Goal: Task Accomplishment & Management: Complete application form

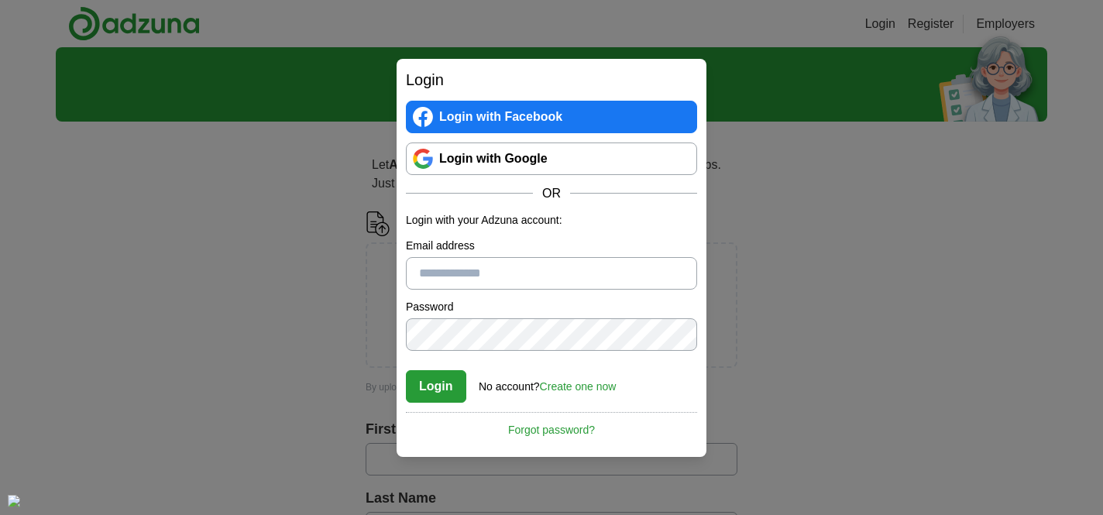
click at [521, 164] on link "Login with Google" at bounding box center [551, 159] width 291 height 33
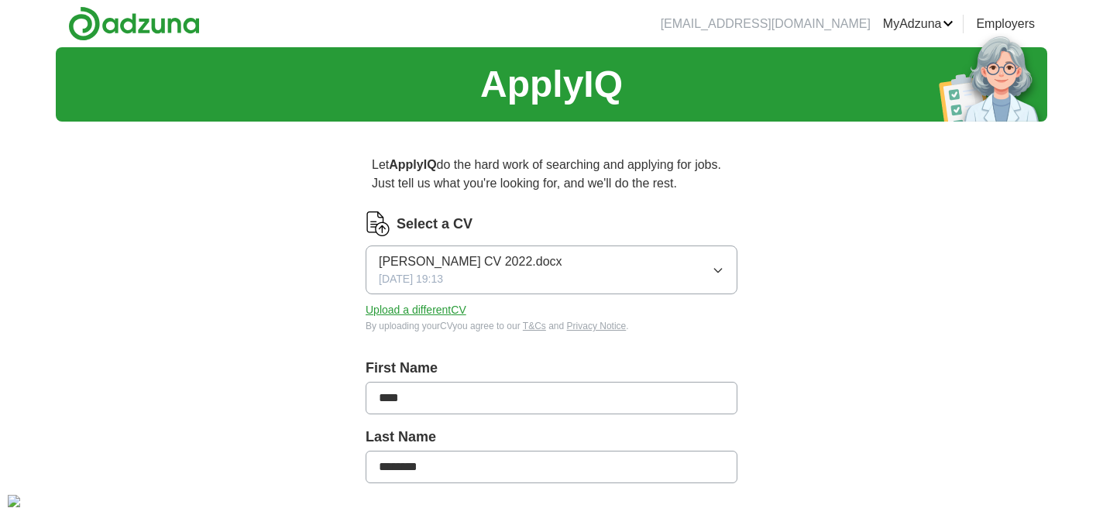
click at [544, 270] on button "[PERSON_NAME] CV 2022.docx [DATE] 19:13" at bounding box center [552, 270] width 372 height 49
click at [432, 311] on button "Upload a different CV" at bounding box center [416, 310] width 101 height 16
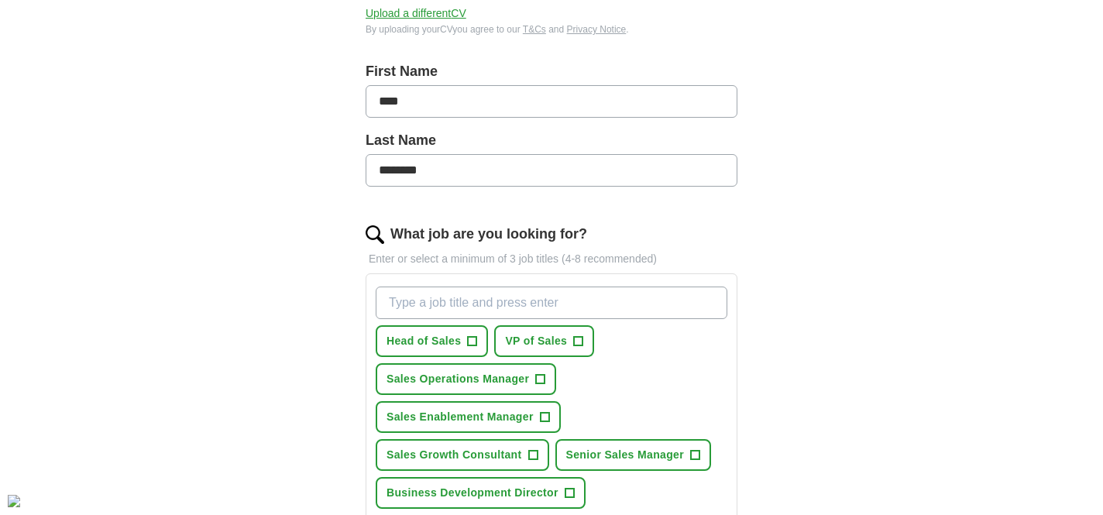
scroll to position [318, 0]
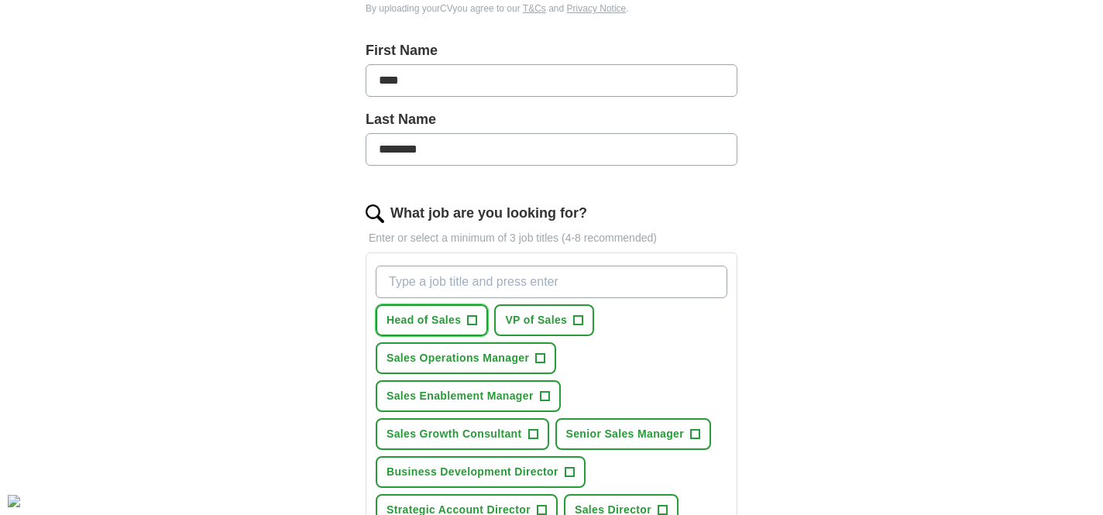
click at [401, 321] on span "Head of Sales" at bounding box center [424, 320] width 74 height 16
click at [533, 326] on span "VP of Sales" at bounding box center [536, 320] width 62 height 16
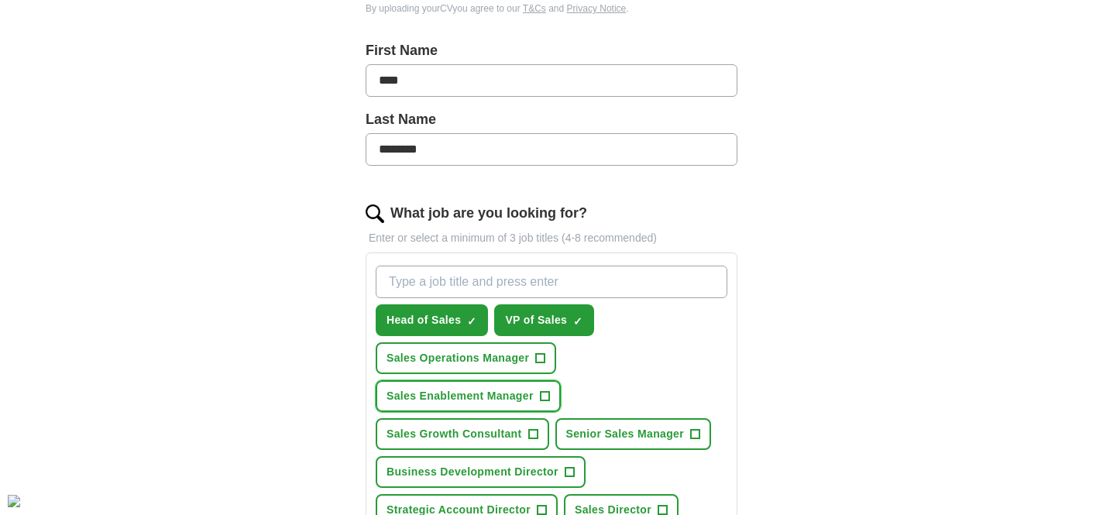
click at [534, 400] on span "Sales Enablement Manager" at bounding box center [460, 396] width 147 height 16
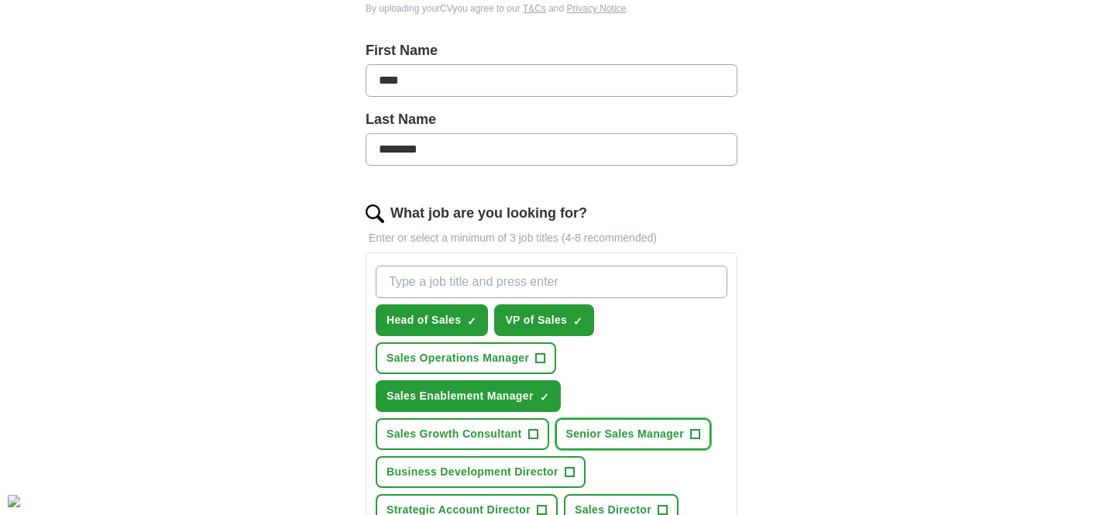
click at [606, 442] on span "Senior Sales Manager" at bounding box center [625, 434] width 119 height 16
click at [504, 362] on span "Sales Operations Manager" at bounding box center [458, 358] width 143 height 16
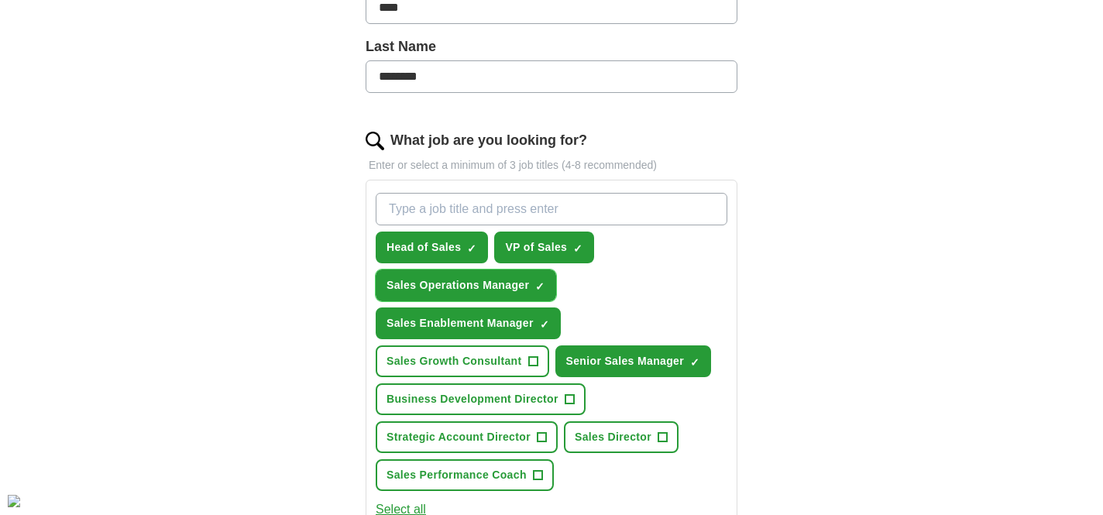
scroll to position [407, 0]
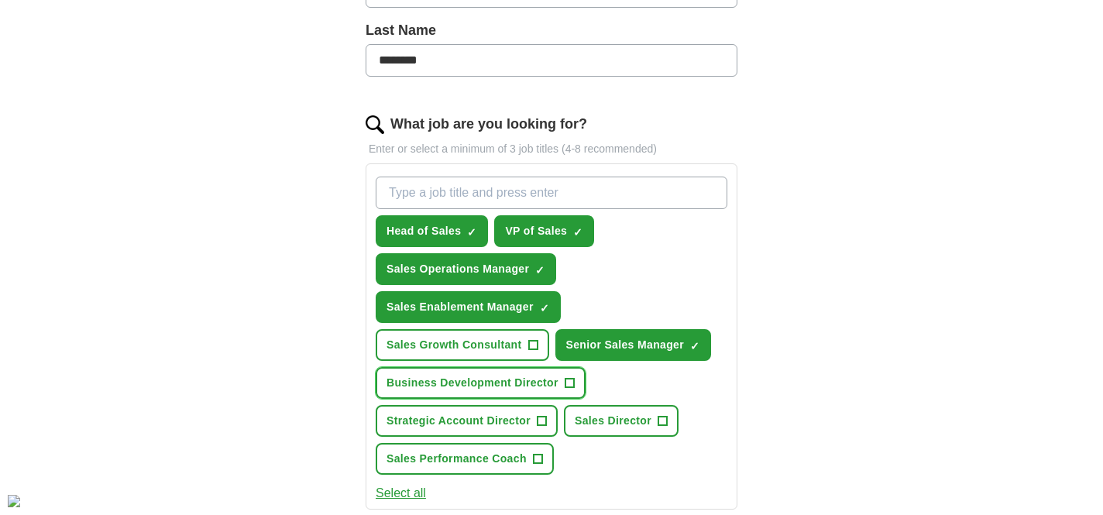
click at [516, 388] on span "Business Development Director" at bounding box center [473, 383] width 172 height 16
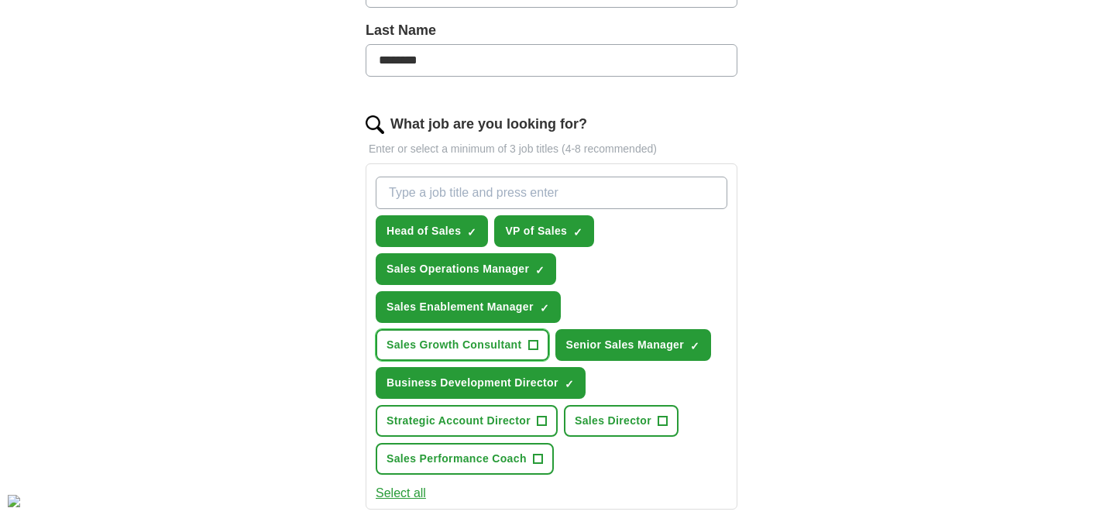
click at [499, 339] on span "Sales Growth Consultant" at bounding box center [455, 345] width 136 height 16
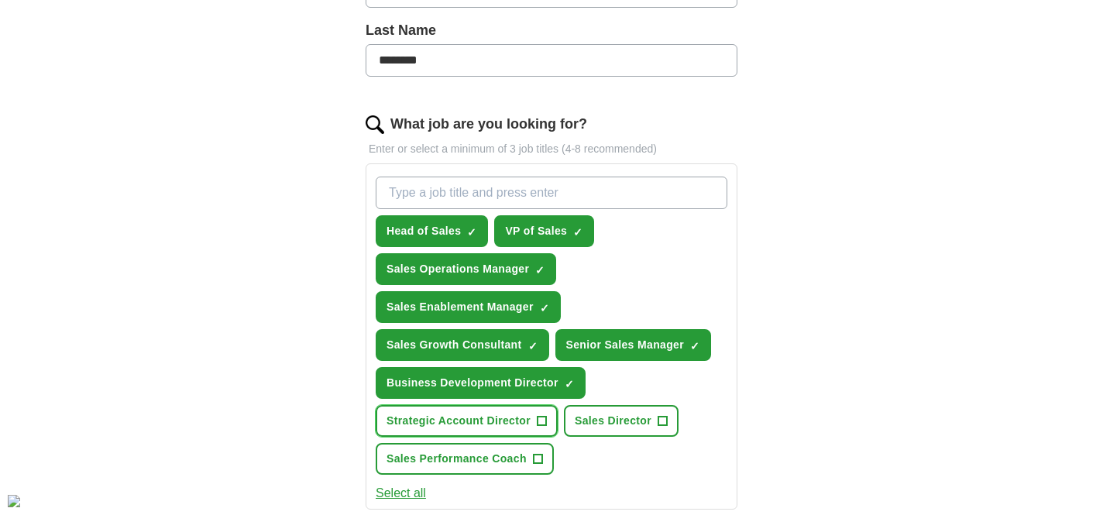
click at [518, 420] on span "Strategic Account Director" at bounding box center [459, 421] width 144 height 16
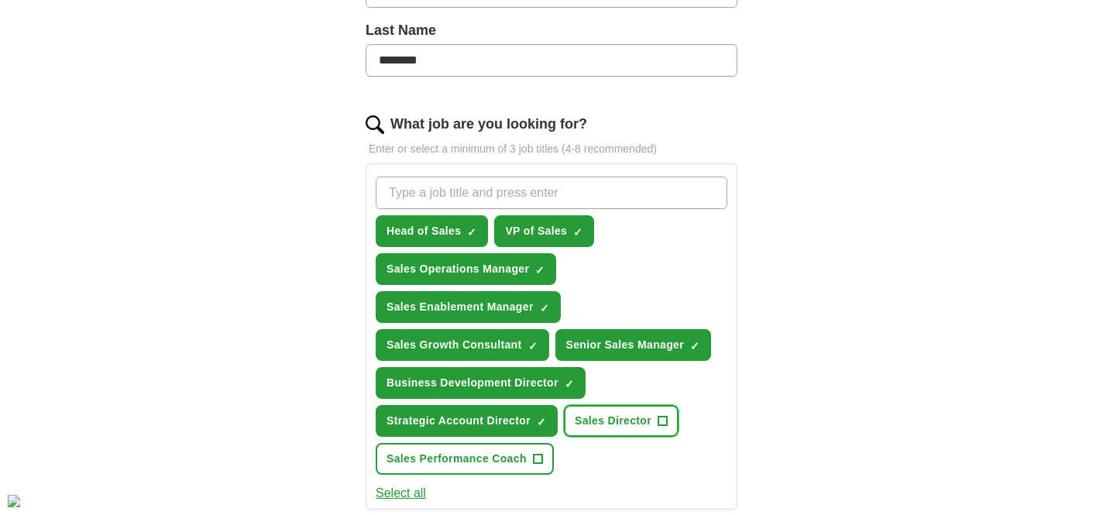
click at [599, 415] on span "Sales Director" at bounding box center [613, 421] width 77 height 16
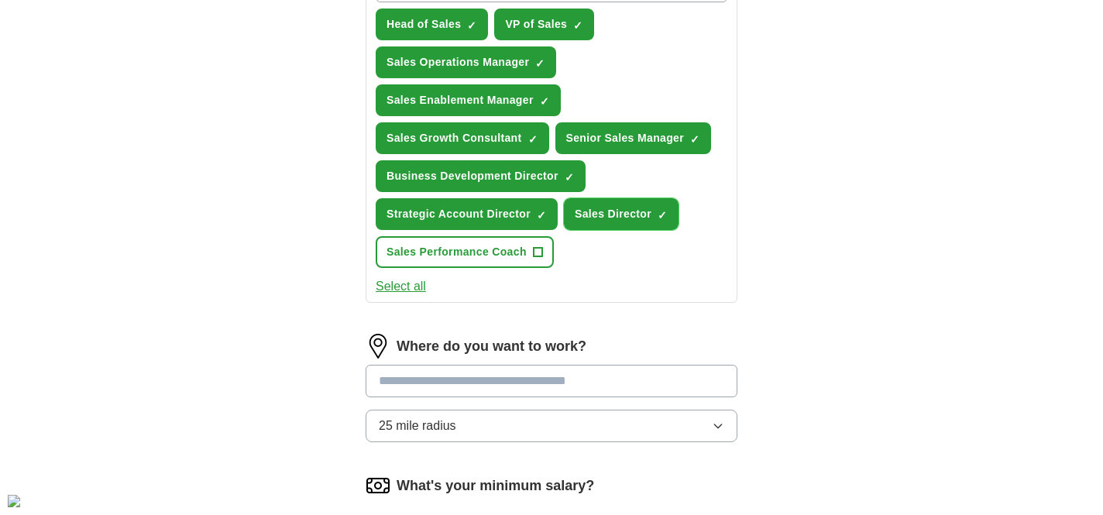
scroll to position [634, 0]
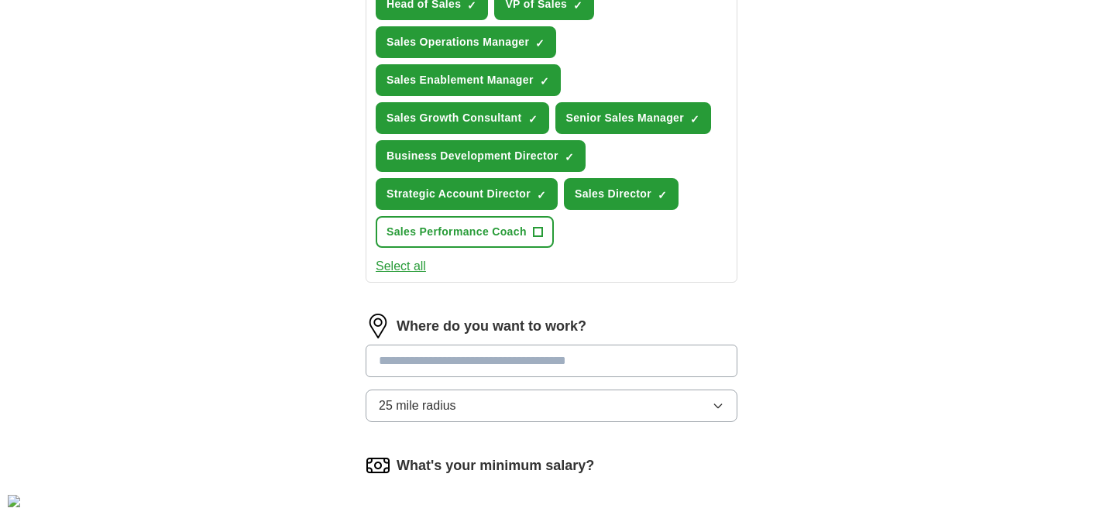
click at [397, 268] on button "Select all" at bounding box center [401, 266] width 50 height 19
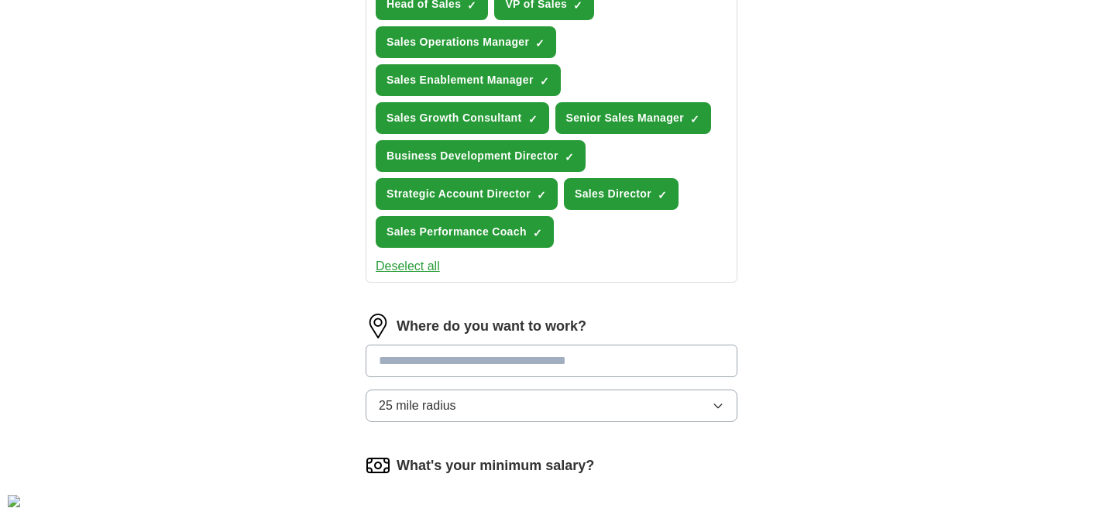
click at [472, 359] on input at bounding box center [552, 361] width 372 height 33
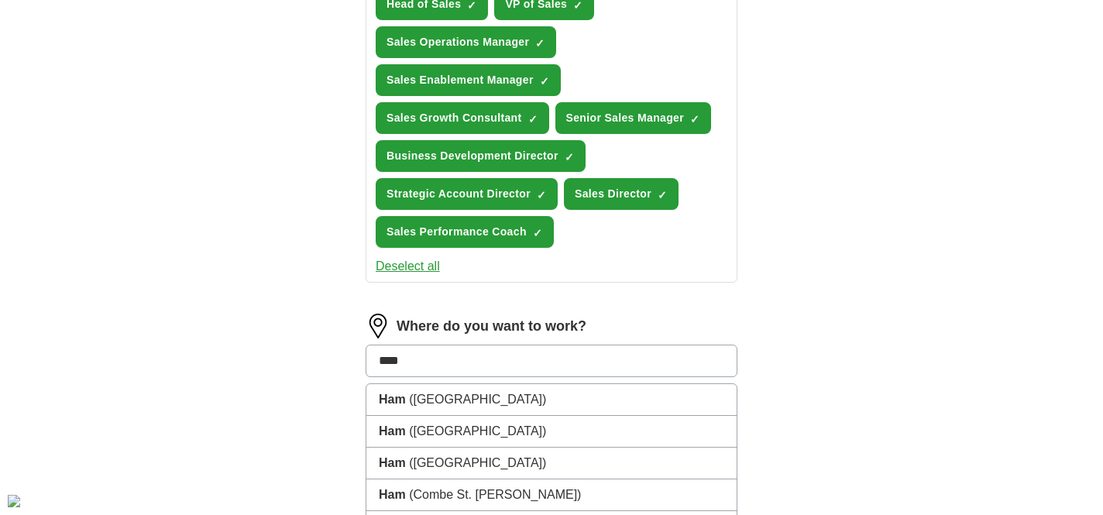
type input "*****"
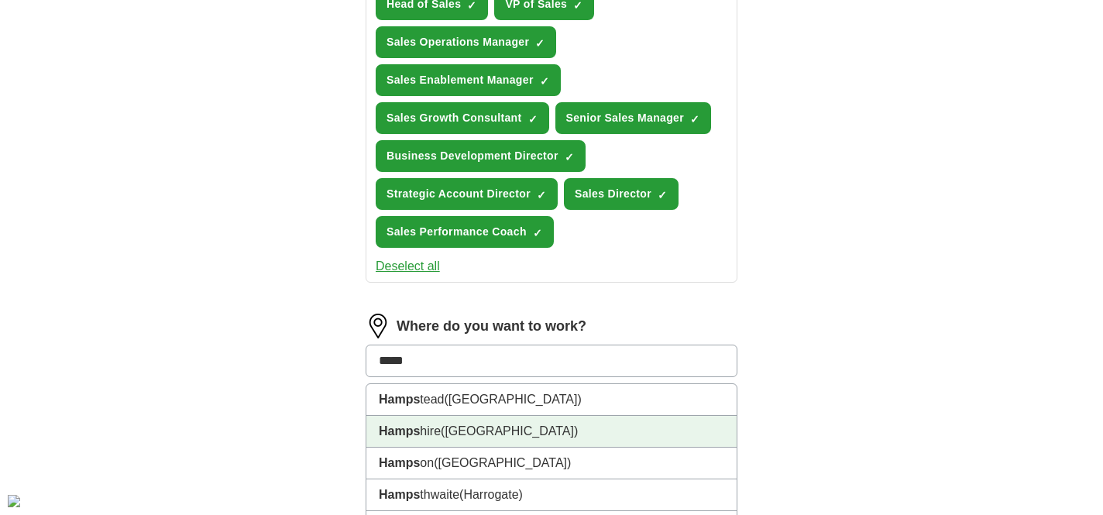
click at [478, 424] on span "([GEOGRAPHIC_DATA])" at bounding box center [509, 430] width 137 height 13
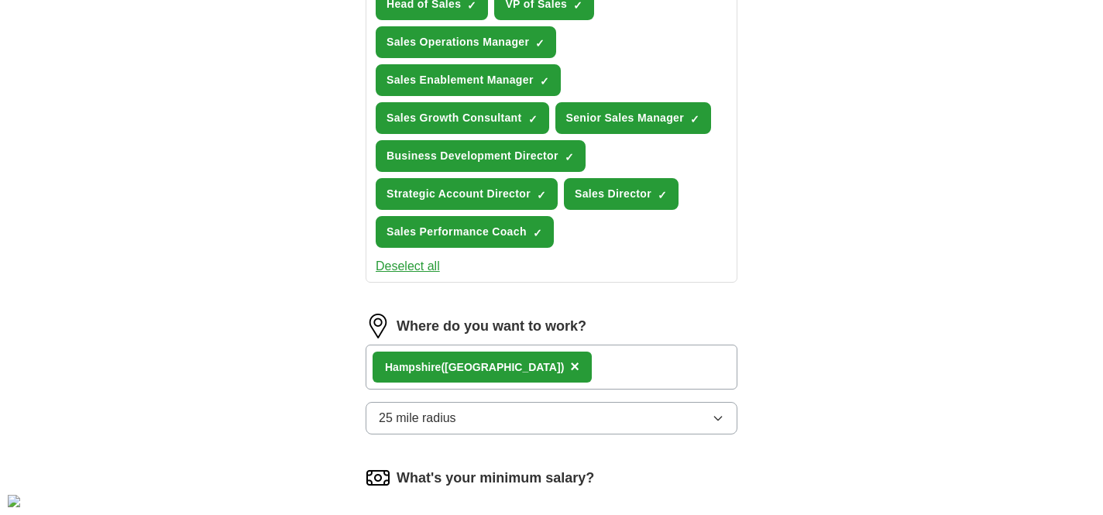
click at [493, 424] on button "25 mile radius" at bounding box center [552, 418] width 372 height 33
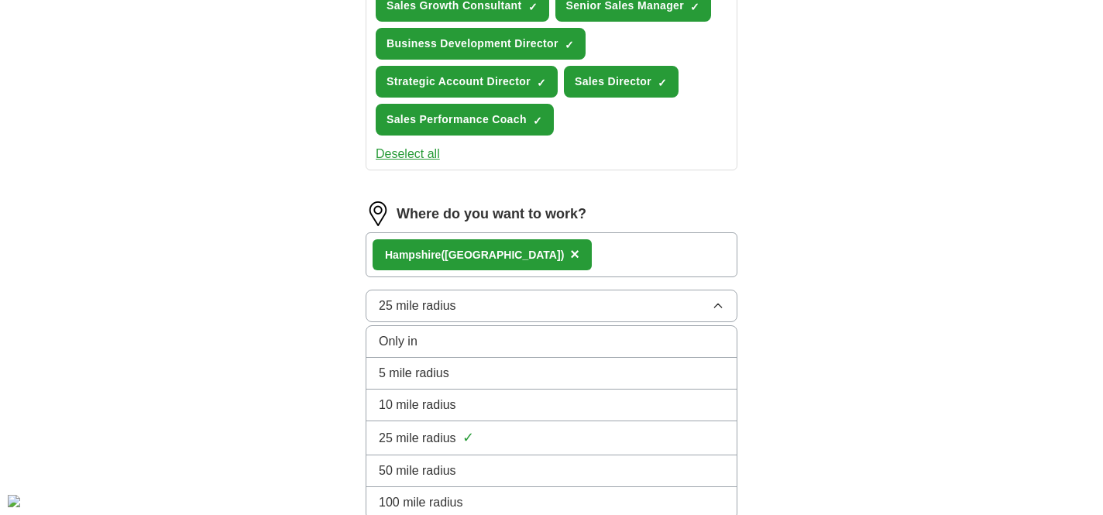
scroll to position [749, 0]
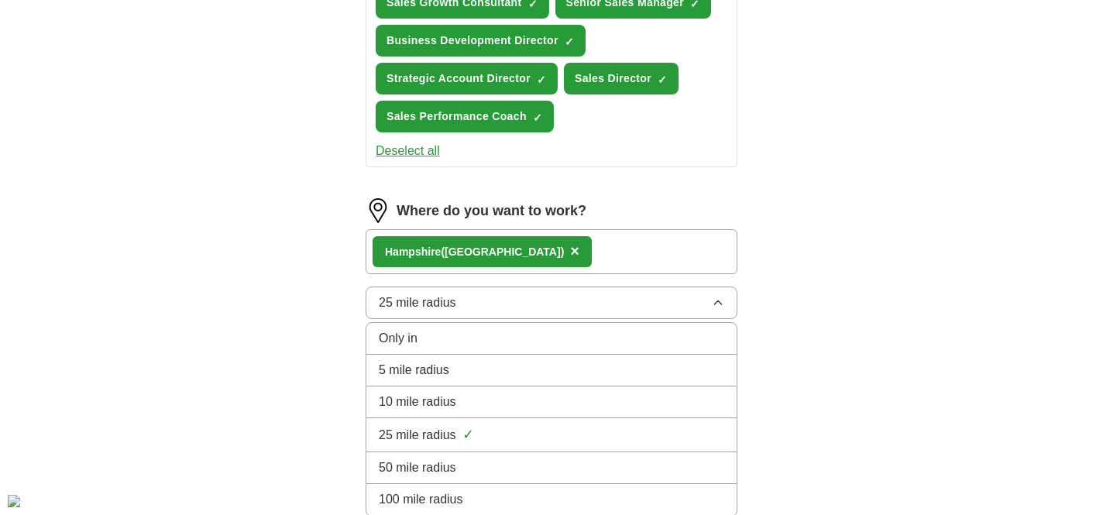
click at [462, 480] on li "50 mile radius" at bounding box center [551, 468] width 370 height 32
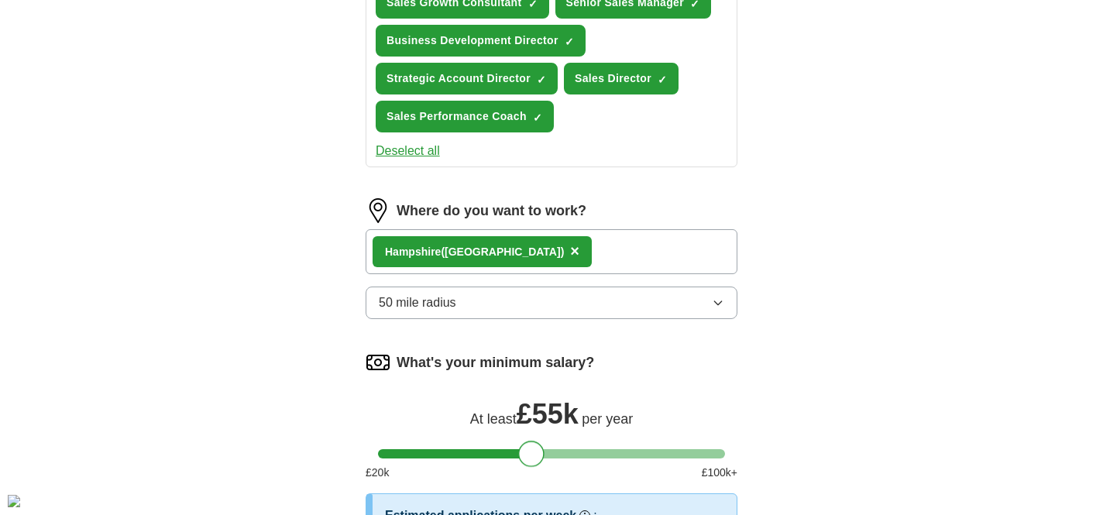
drag, startPoint x: 395, startPoint y: 459, endPoint x: 534, endPoint y: 468, distance: 139.7
click at [534, 468] on form "Select a CV Josh_Dhaliwal_CV_2025.docx [DATE] 11:53 Upload a different CV By up…" at bounding box center [552, 52] width 372 height 1181
click at [798, 402] on div "Let ApplyIQ do the hard work of searching and applying for jobs. Just tell us w…" at bounding box center [552, 25] width 496 height 1280
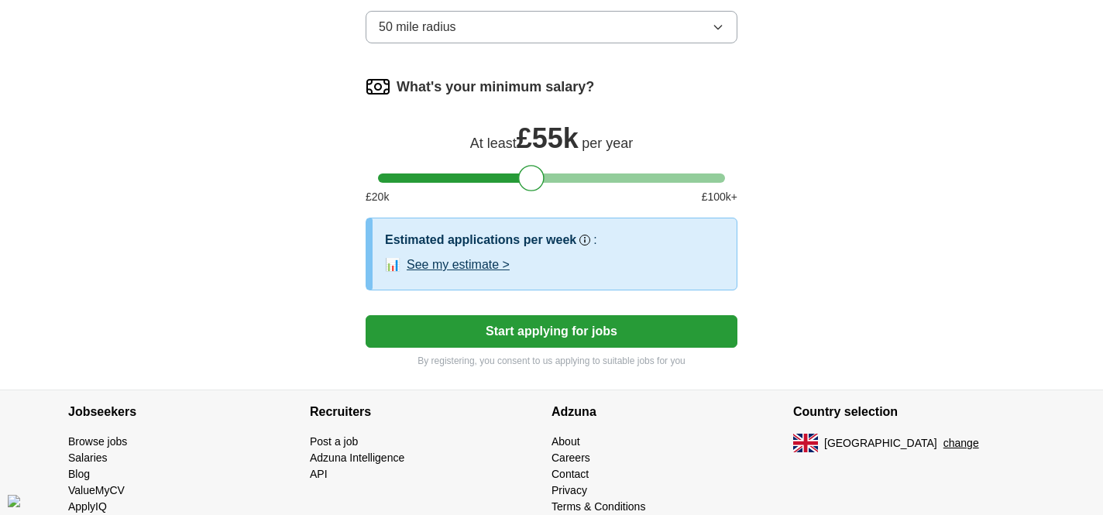
scroll to position [1033, 0]
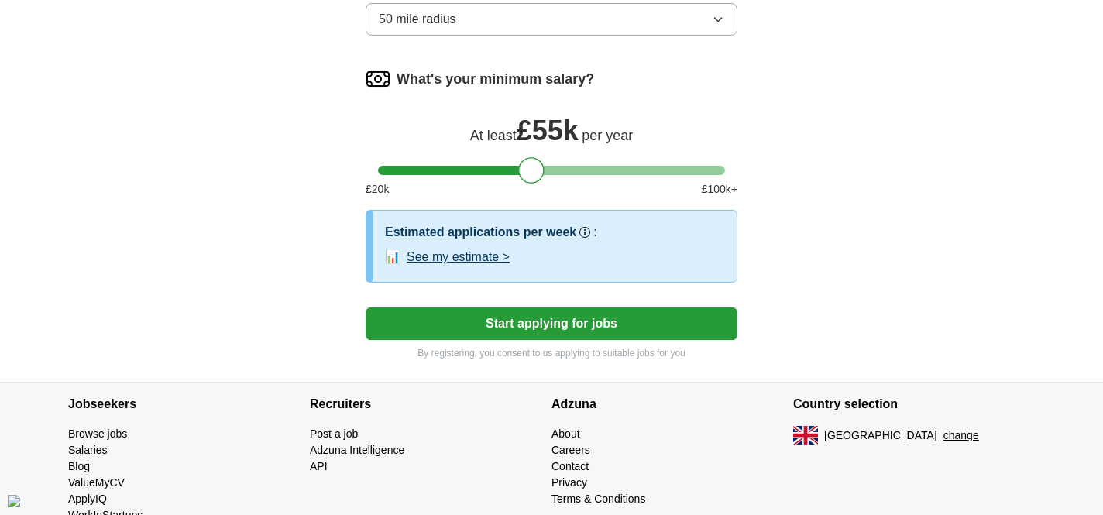
click at [447, 257] on button "See my estimate >" at bounding box center [458, 257] width 103 height 19
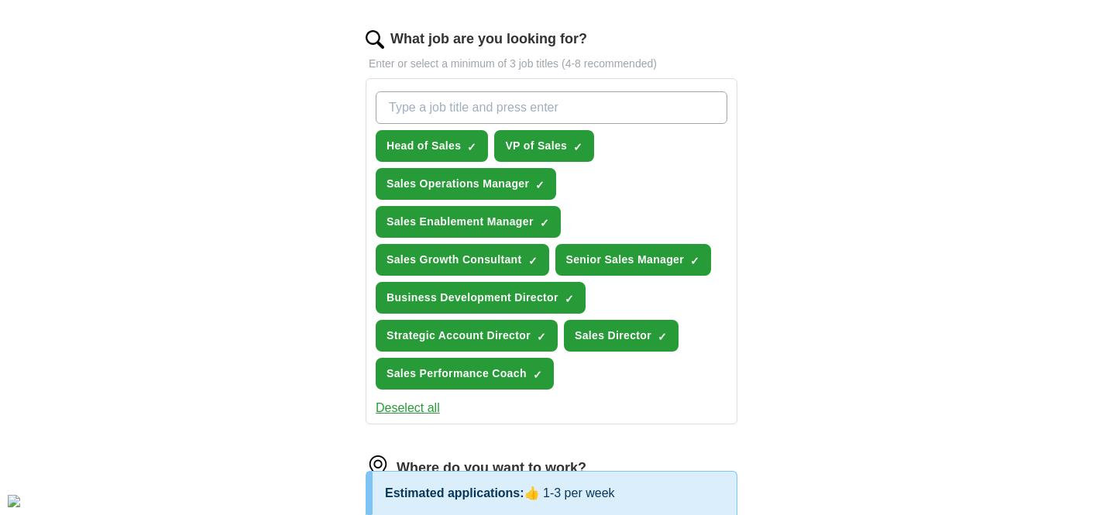
scroll to position [490, 0]
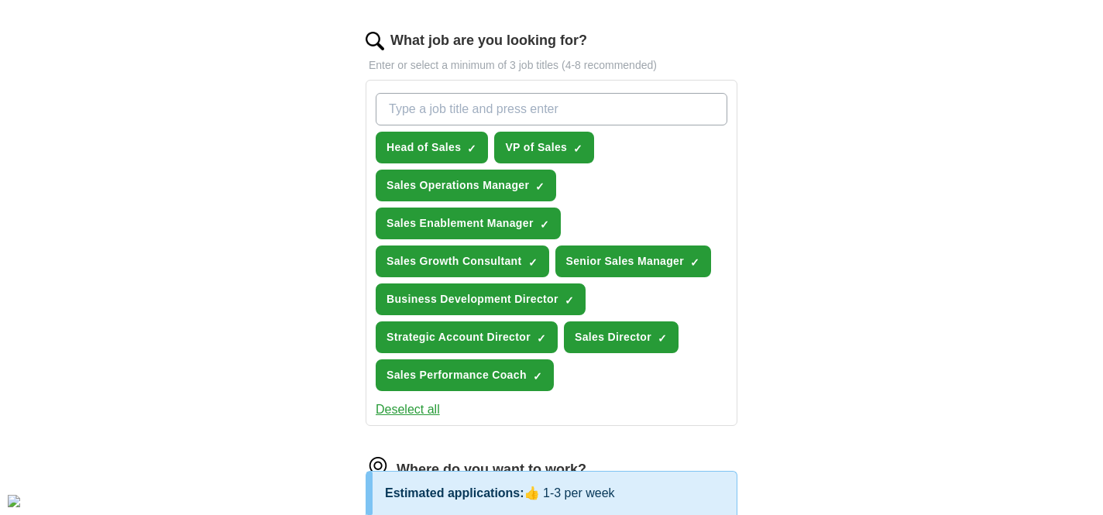
click at [472, 116] on input "What job are you looking for?" at bounding box center [552, 109] width 352 height 33
type input "account"
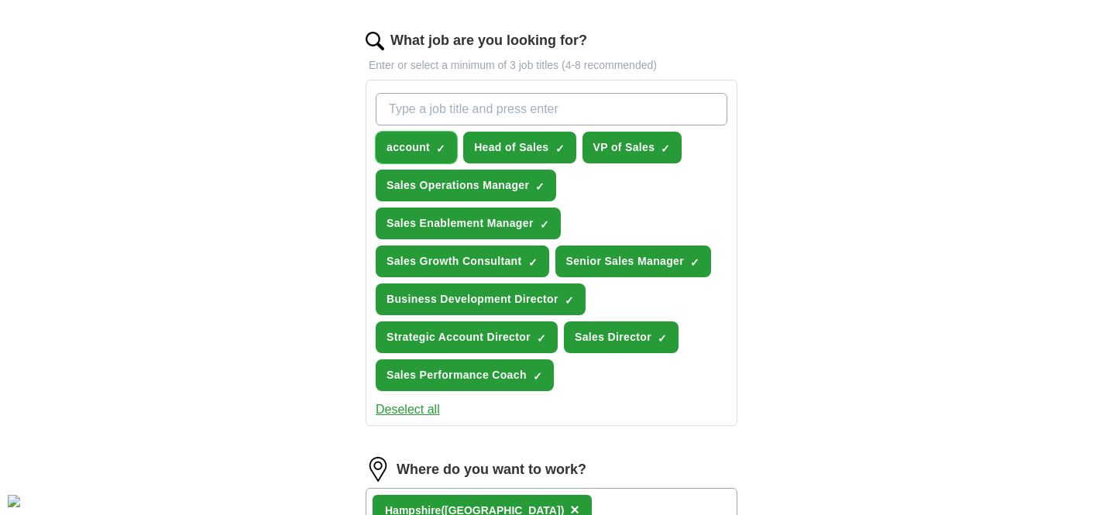
click at [0, 0] on span "×" at bounding box center [0, 0] width 0 height 0
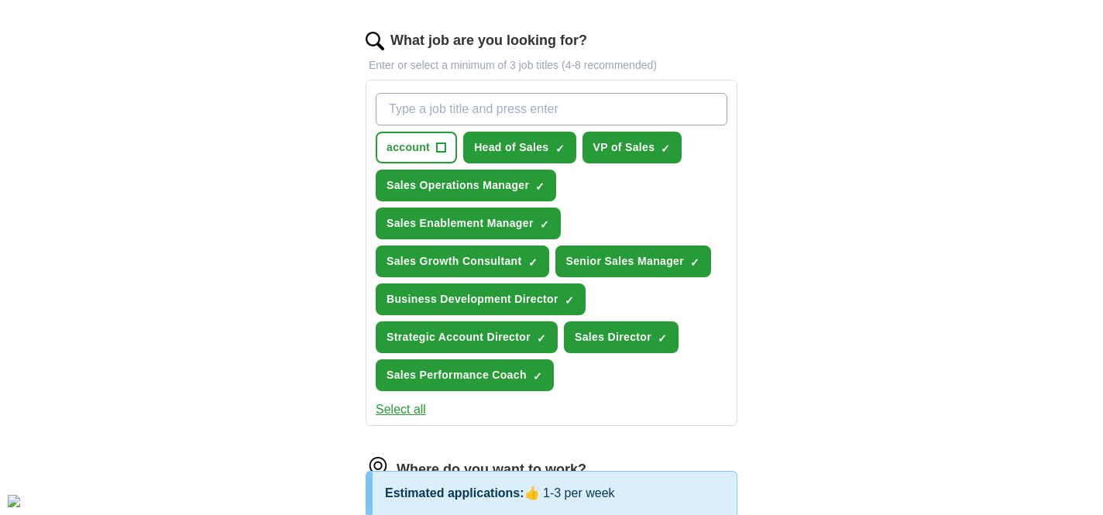
click at [266, 186] on div "ApplyIQ Let ApplyIQ do the hard work of searching and applying for jobs. Just t…" at bounding box center [552, 299] width 992 height 1485
click at [0, 0] on span "×" at bounding box center [0, 0] width 0 height 0
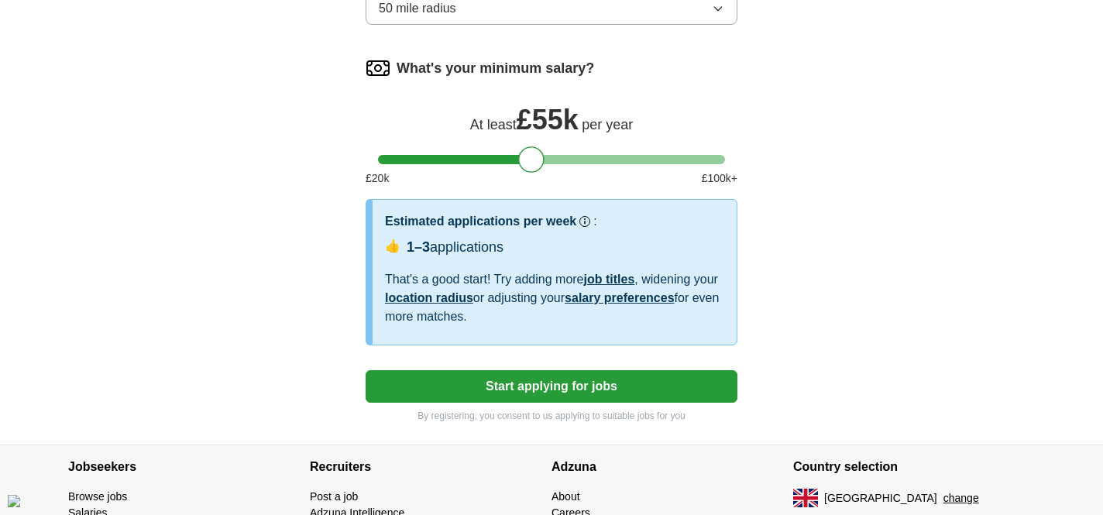
scroll to position [1044, 0]
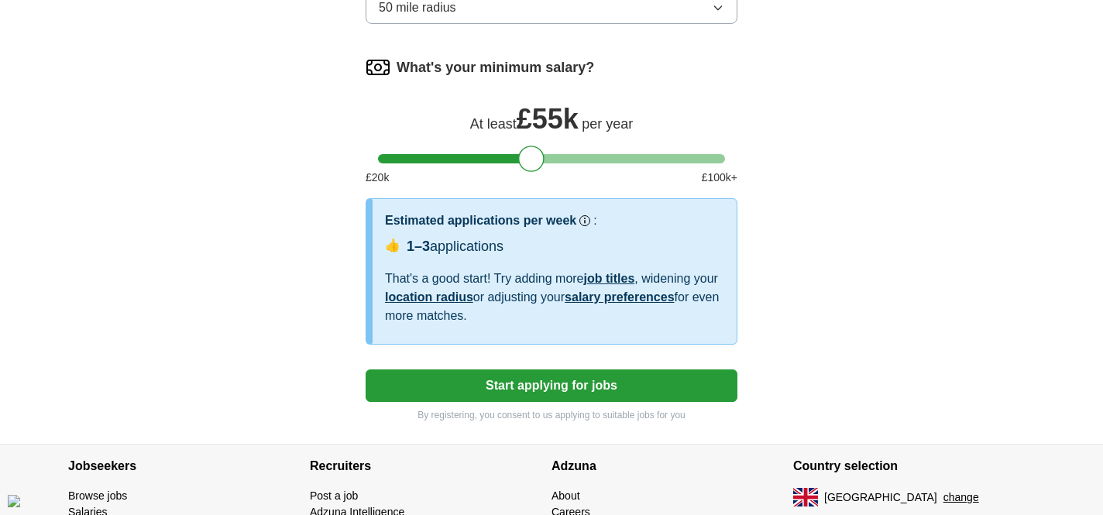
click at [580, 388] on button "Start applying for jobs" at bounding box center [552, 385] width 372 height 33
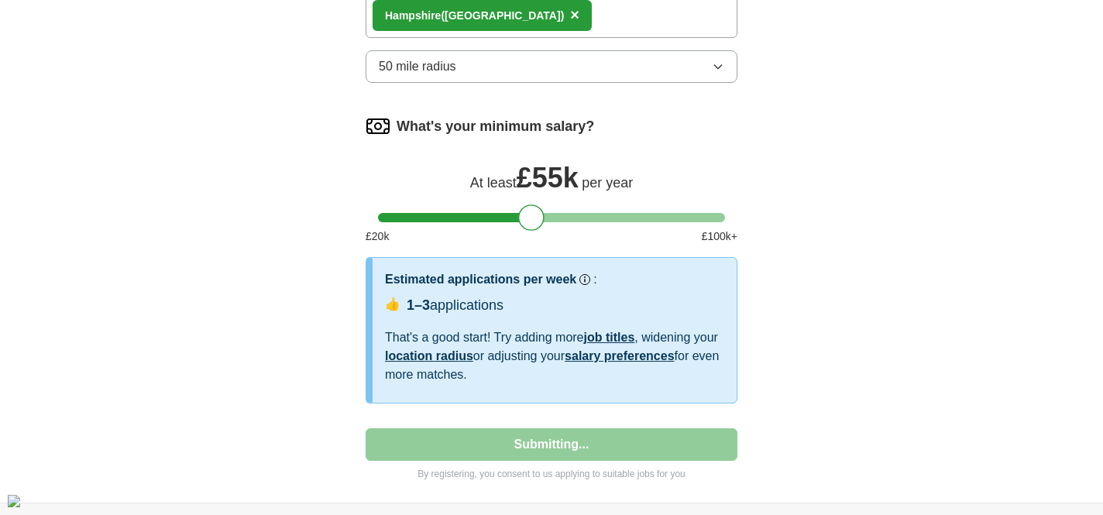
select select "**"
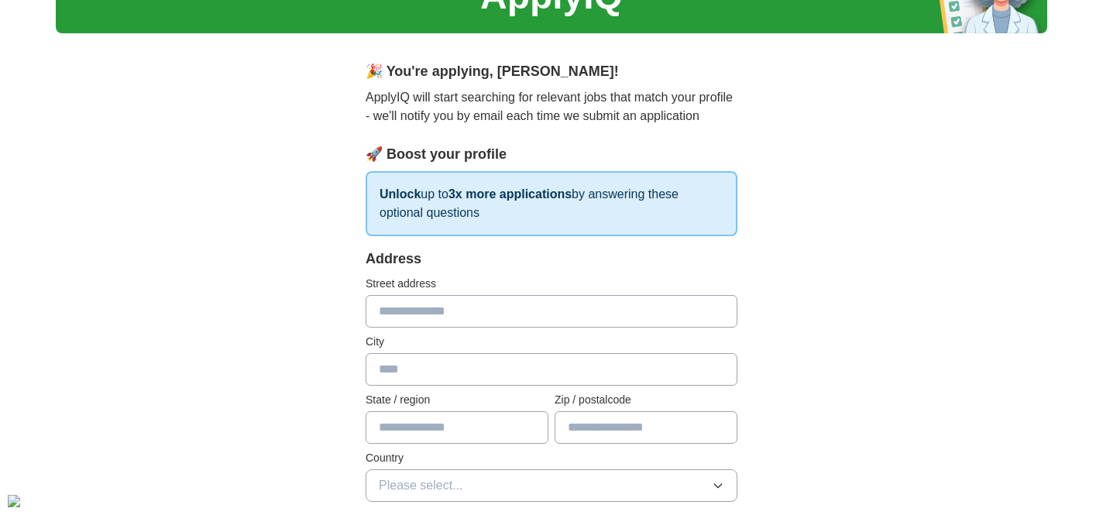
scroll to position [98, 0]
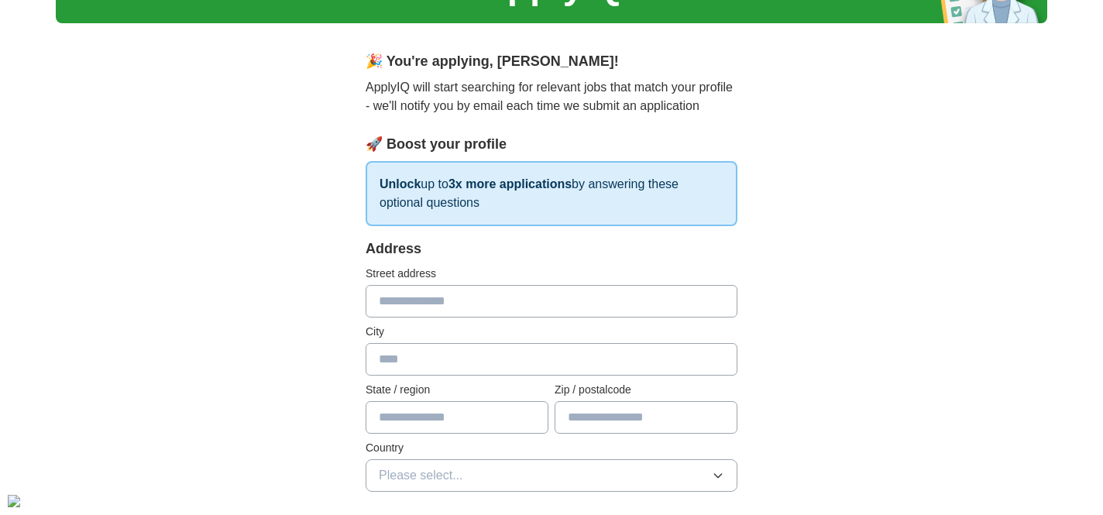
click at [436, 306] on input "text" at bounding box center [552, 301] width 372 height 33
type input "**********"
type input "*********"
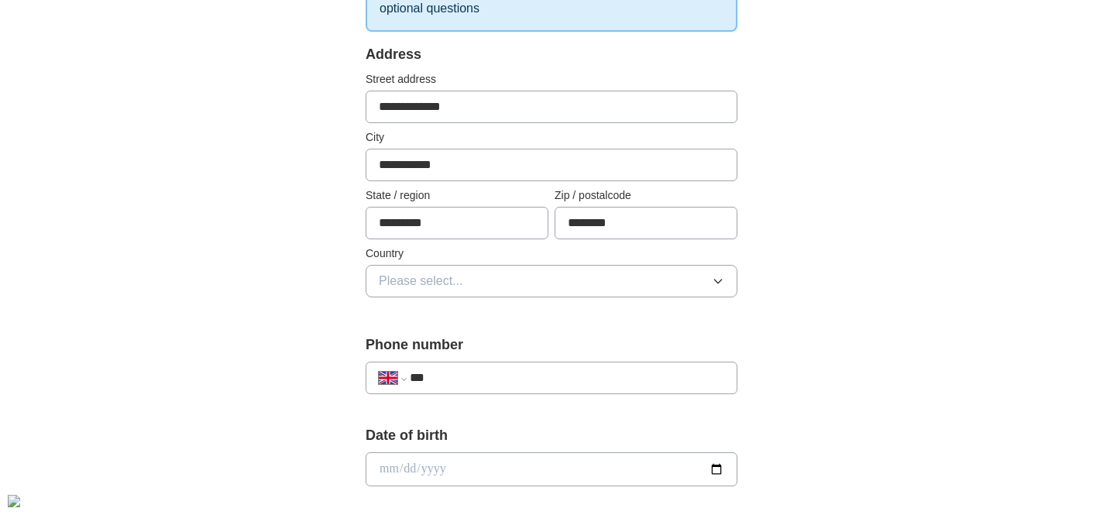
scroll to position [321, 0]
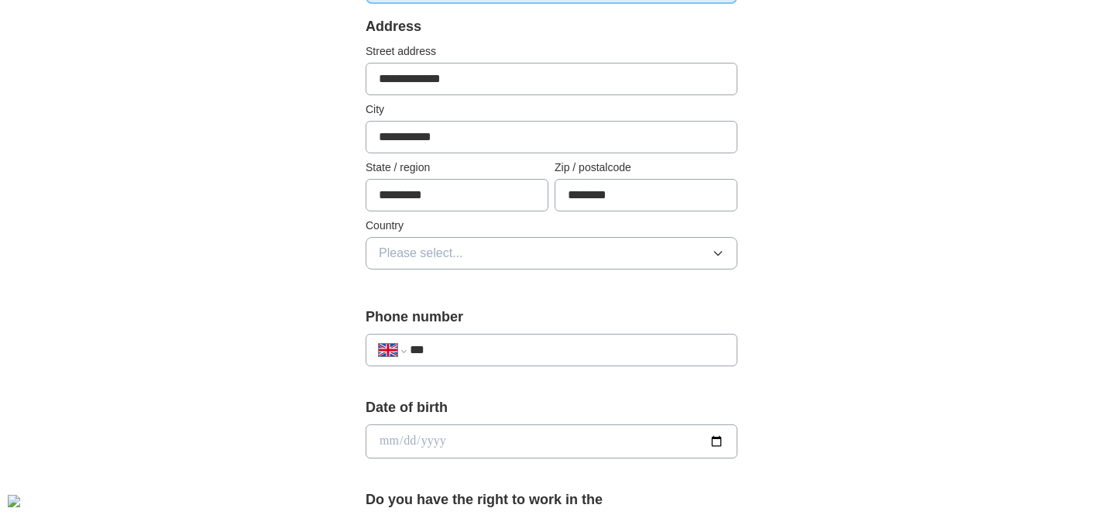
type input "********"
click at [429, 249] on span "Please select..." at bounding box center [421, 253] width 84 height 19
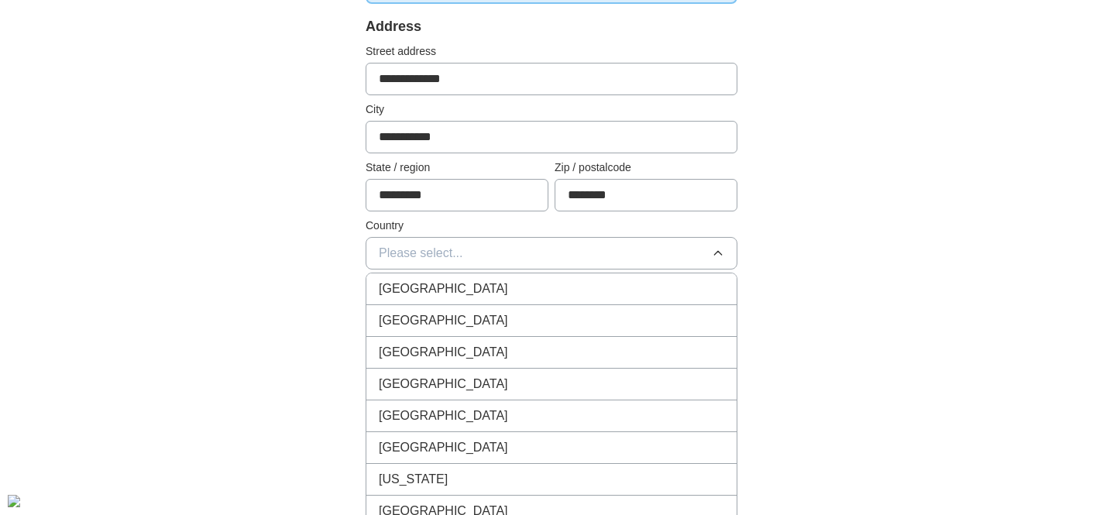
click at [442, 301] on li "[GEOGRAPHIC_DATA]" at bounding box center [551, 289] width 370 height 32
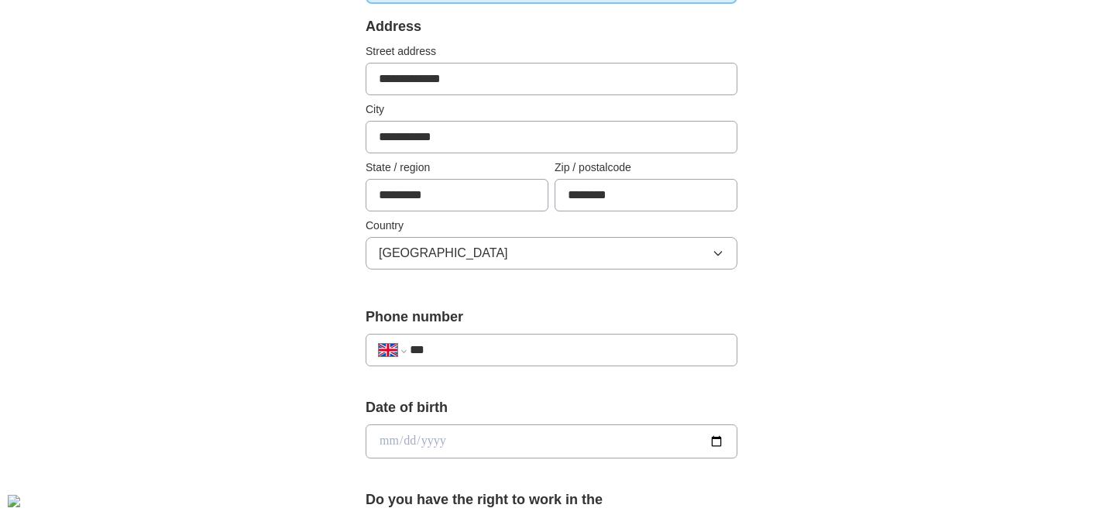
click at [445, 338] on div "**********" at bounding box center [552, 350] width 372 height 33
click at [497, 356] on input "***" at bounding box center [567, 350] width 314 height 19
type input "**********"
click at [484, 450] on input "date" at bounding box center [552, 441] width 372 height 34
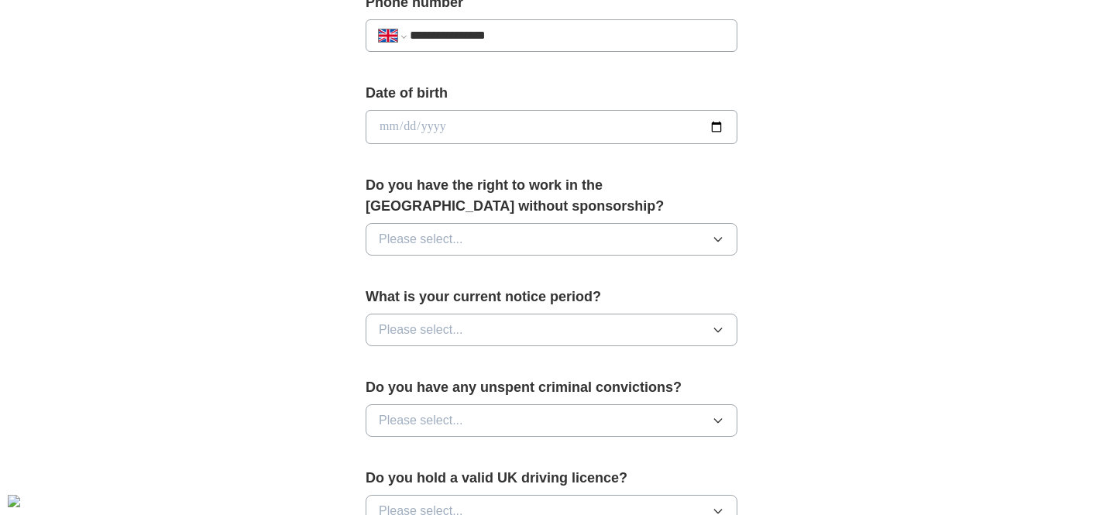
scroll to position [639, 0]
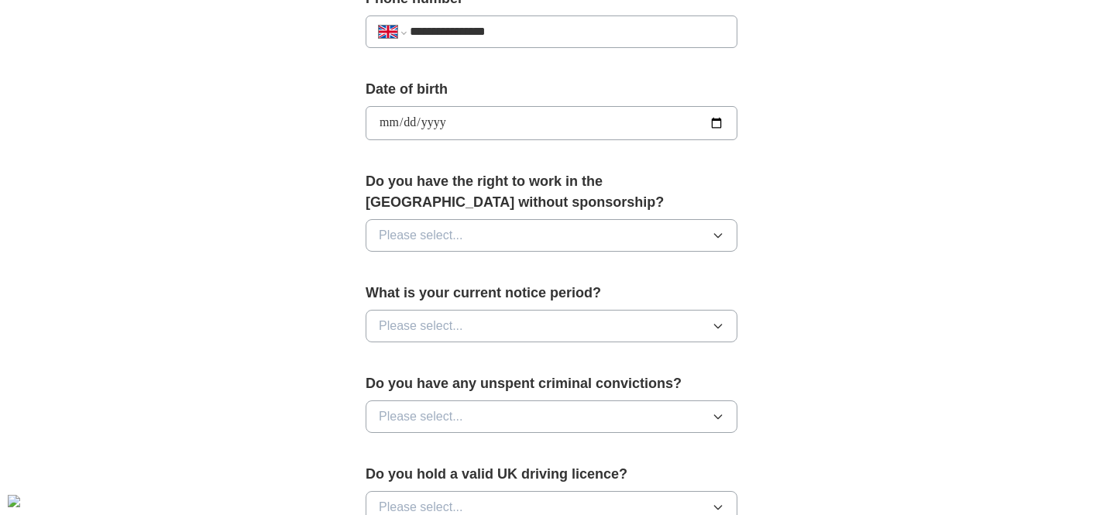
type input "**********"
click at [410, 242] on span "Please select..." at bounding box center [421, 235] width 84 height 19
click at [418, 283] on li "Yes" at bounding box center [551, 272] width 370 height 32
click at [422, 326] on span "Please select..." at bounding box center [421, 326] width 84 height 19
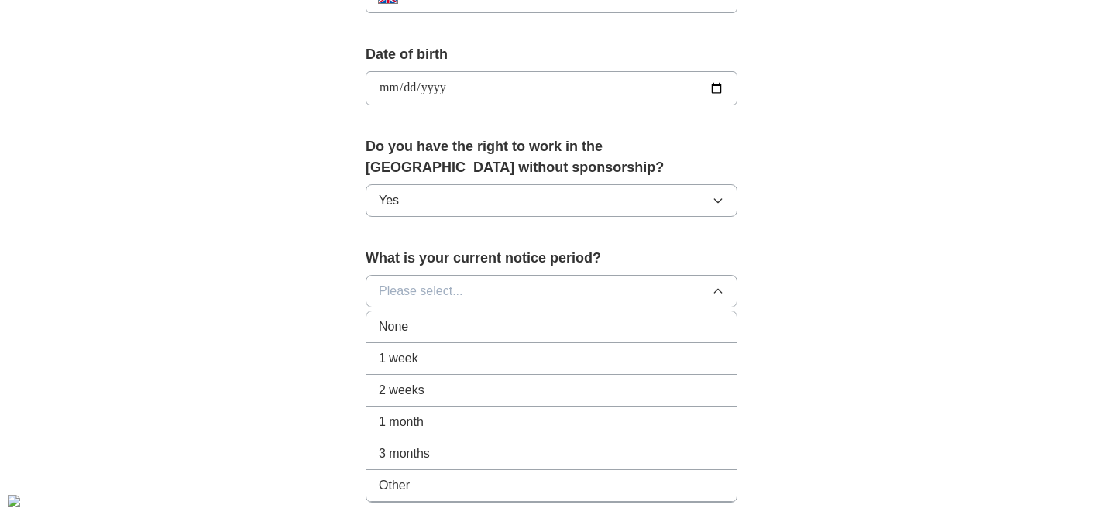
scroll to position [728, 0]
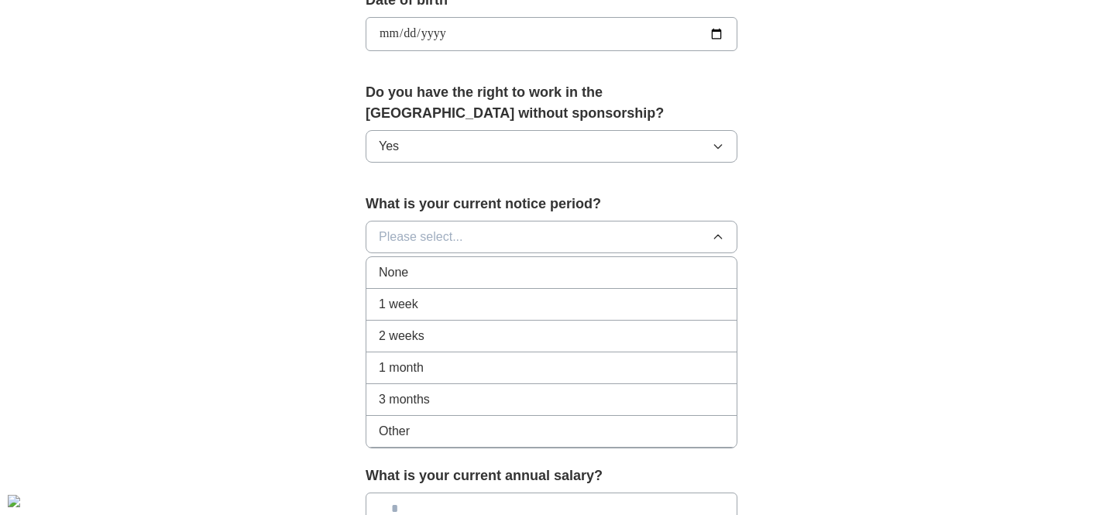
click at [398, 373] on span "1 month" at bounding box center [401, 368] width 45 height 19
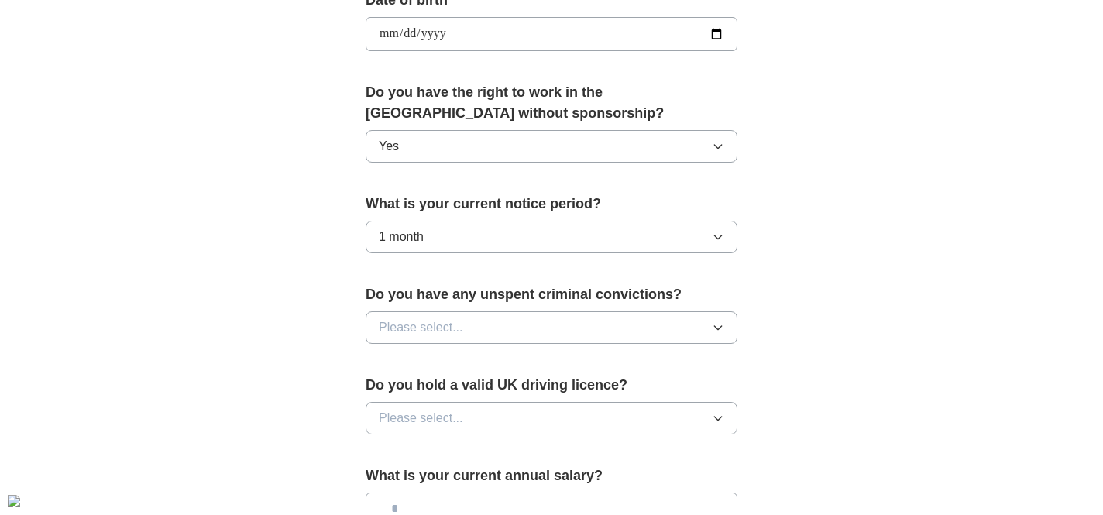
click at [328, 343] on div "**********" at bounding box center [552, 57] width 496 height 1303
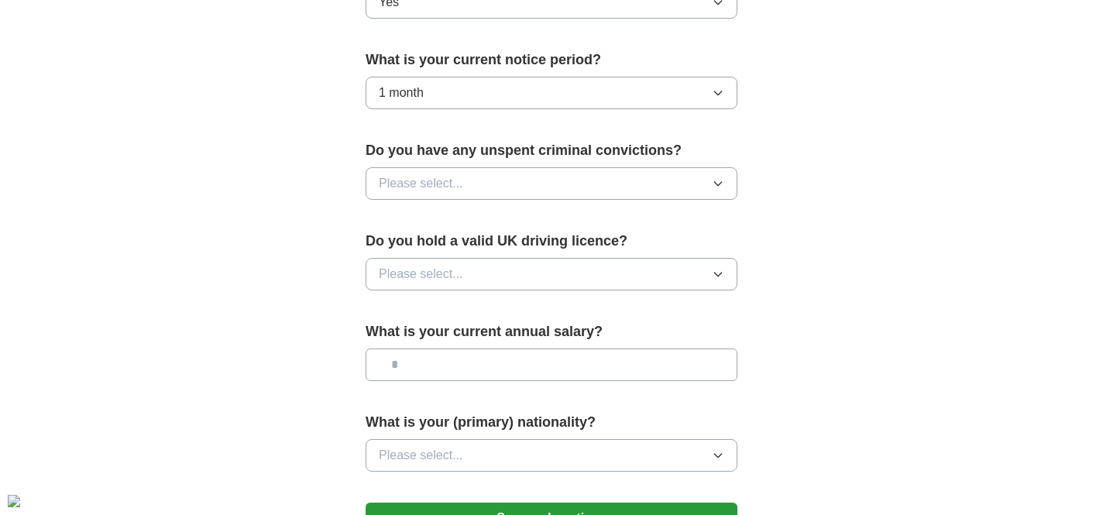
scroll to position [900, 0]
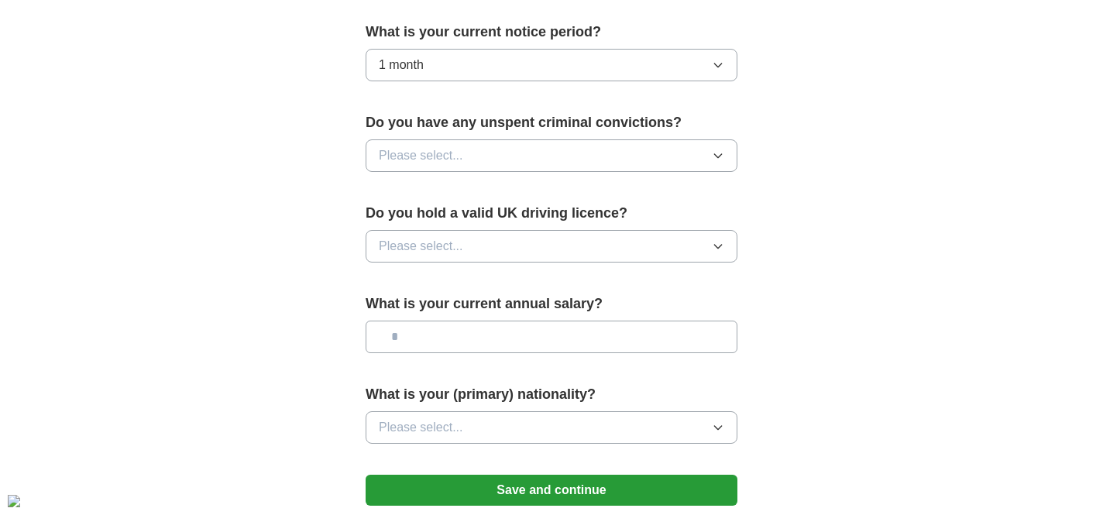
click at [449, 160] on span "Please select..." at bounding box center [421, 155] width 84 height 19
click at [449, 228] on div "No" at bounding box center [551, 223] width 345 height 19
click at [443, 251] on span "Please select..." at bounding box center [421, 246] width 84 height 19
click at [445, 288] on div "Yes" at bounding box center [551, 282] width 345 height 19
click at [446, 339] on input "text" at bounding box center [552, 337] width 372 height 33
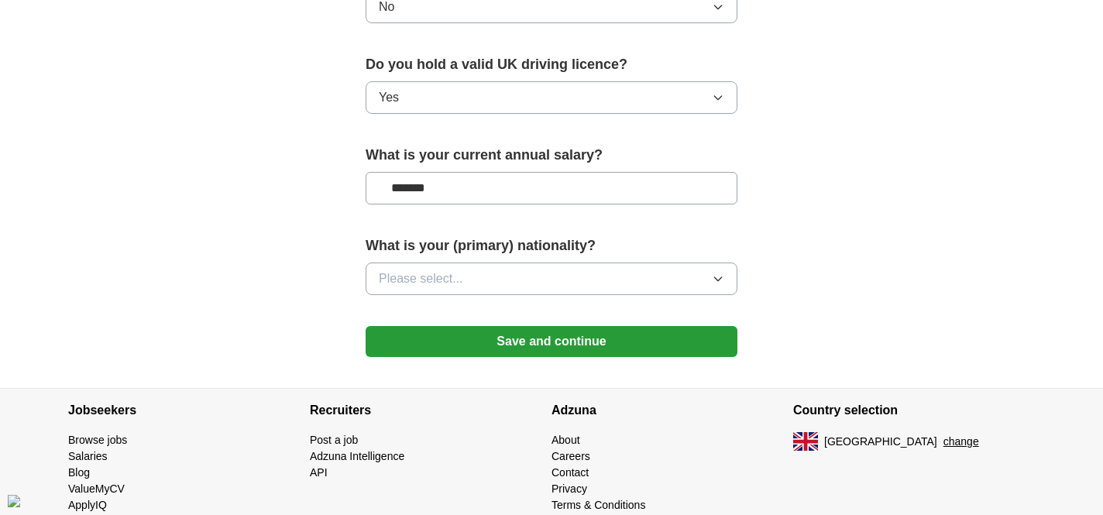
scroll to position [1095, 0]
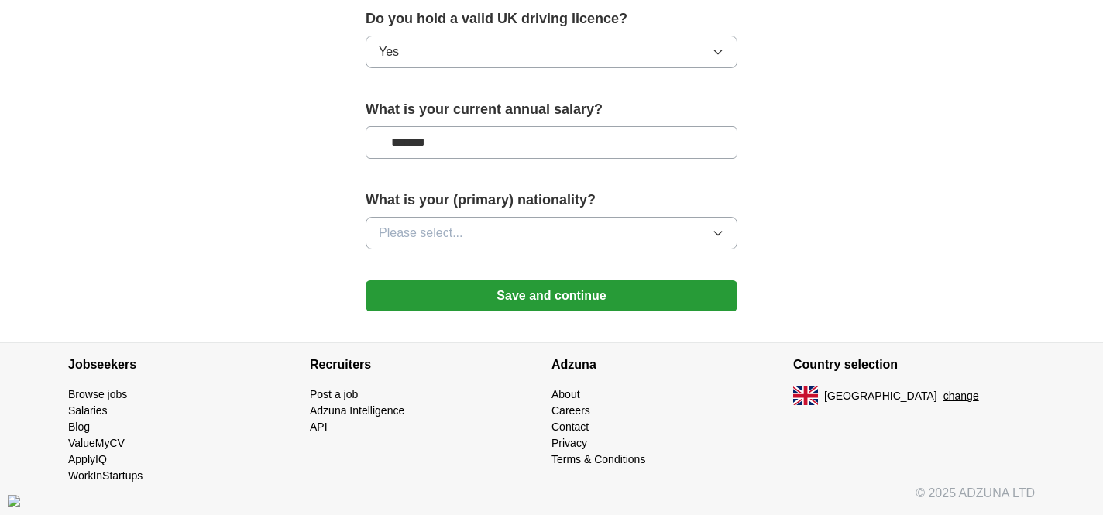
type input "*******"
click at [441, 232] on span "Please select..." at bounding box center [421, 233] width 84 height 19
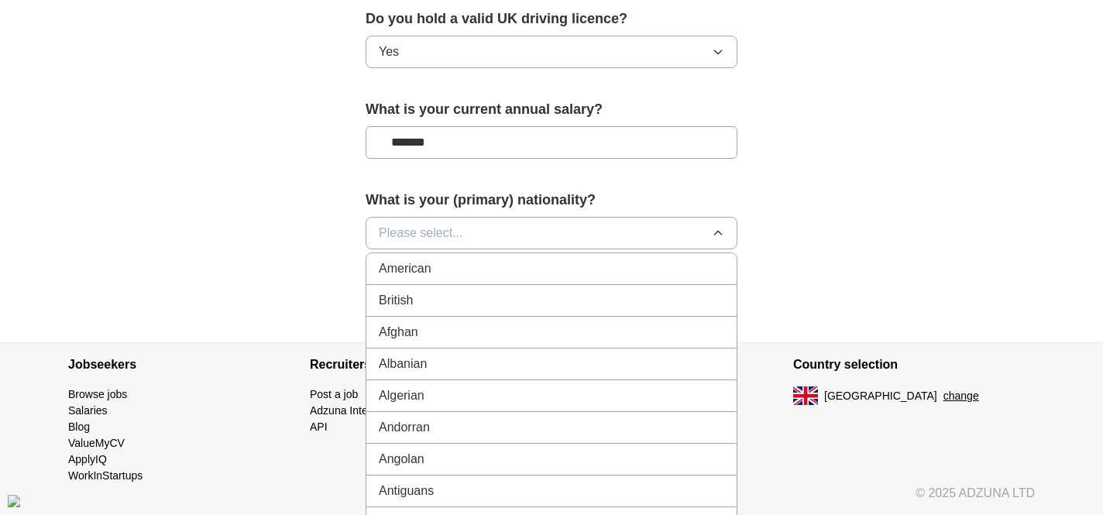
click at [428, 315] on li "British" at bounding box center [551, 301] width 370 height 32
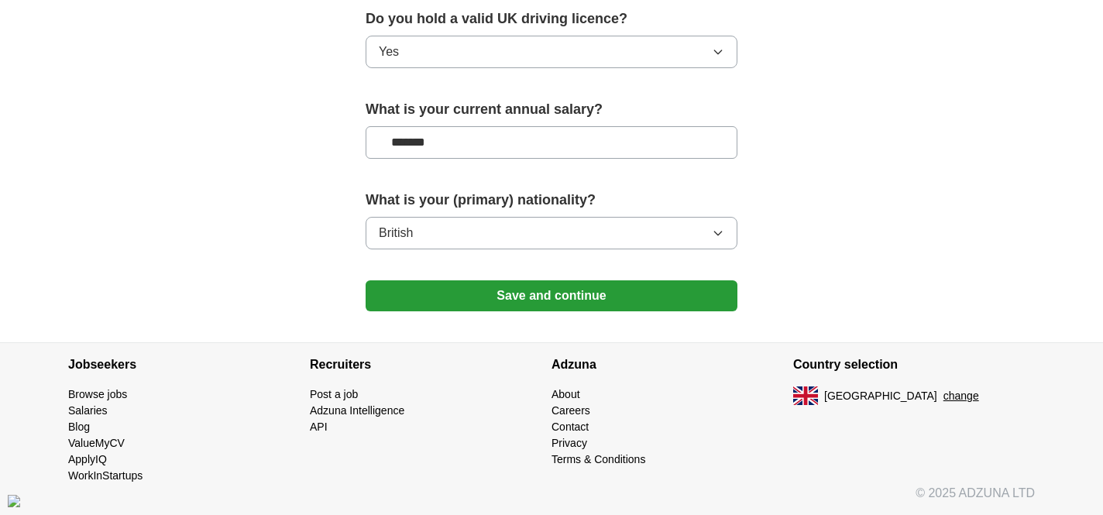
click at [449, 300] on button "Save and continue" at bounding box center [552, 295] width 372 height 31
